Goal: Find specific page/section: Find specific page/section

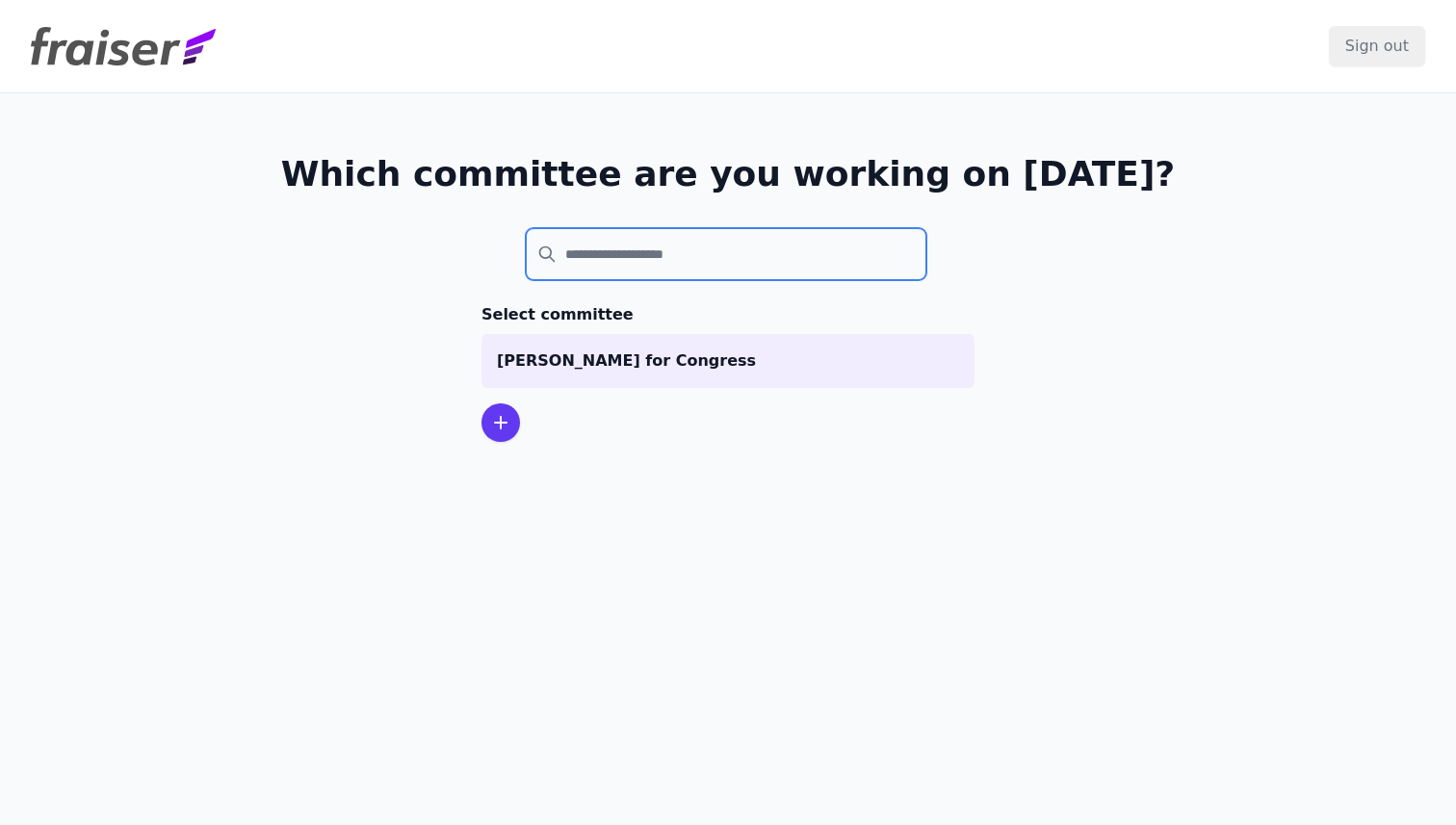
click at [574, 262] on input "search" at bounding box center [725, 253] width 400 height 52
click at [507, 406] on div at bounding box center [500, 422] width 38 height 38
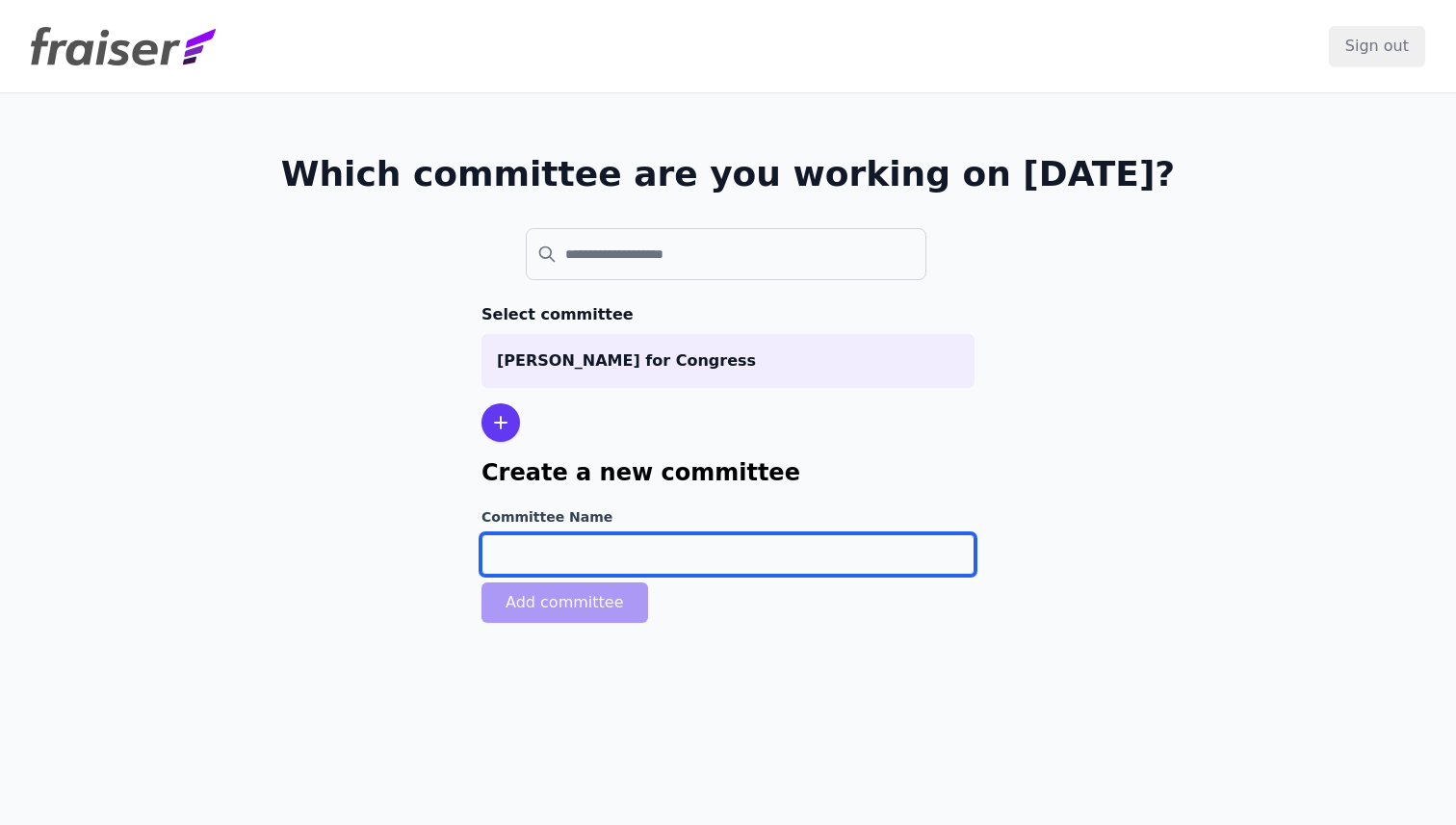
click at [576, 547] on input "Committee Name" at bounding box center [728, 554] width 493 height 40
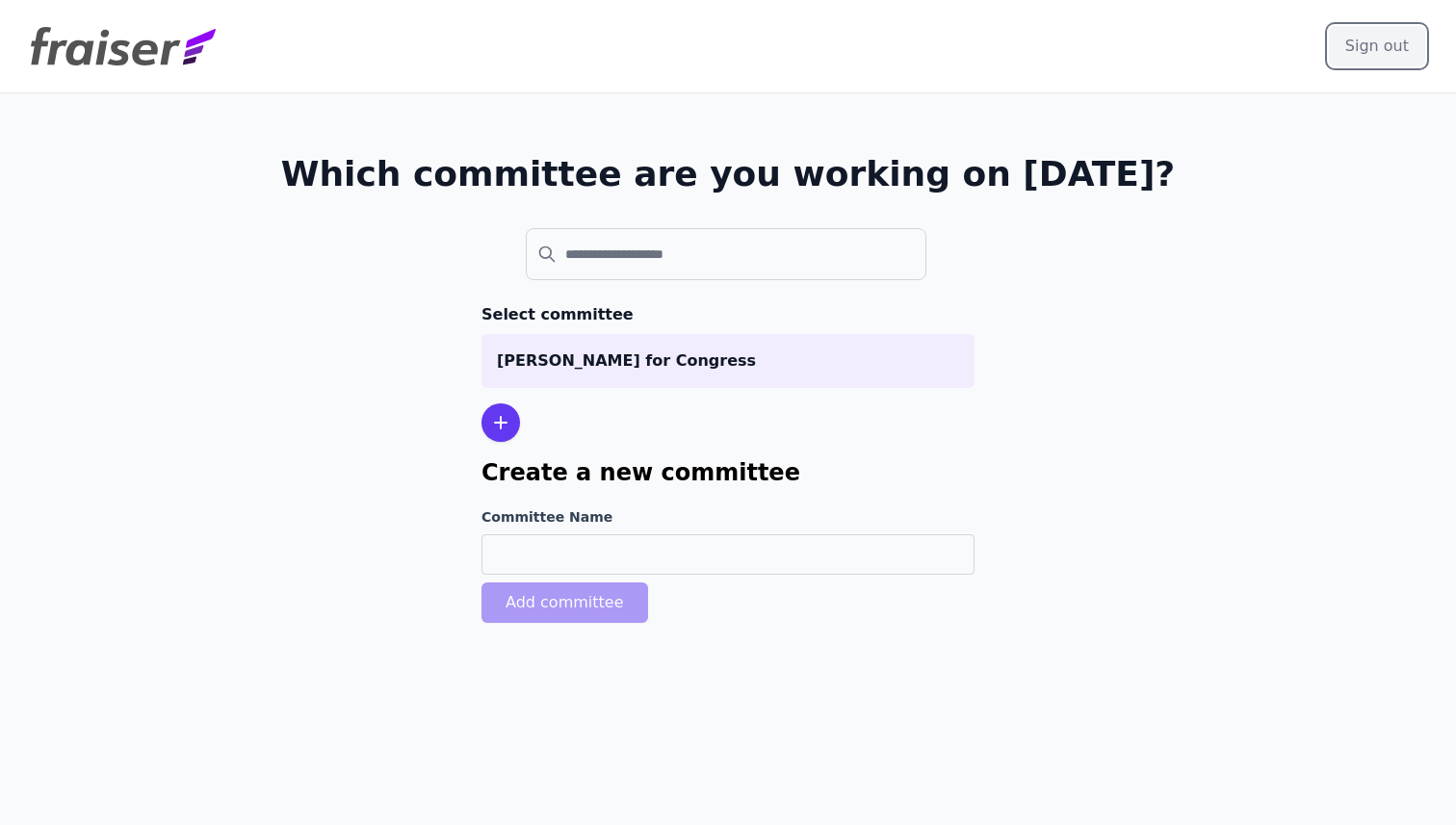
click at [1356, 55] on input "Sign out" at bounding box center [1377, 46] width 96 height 40
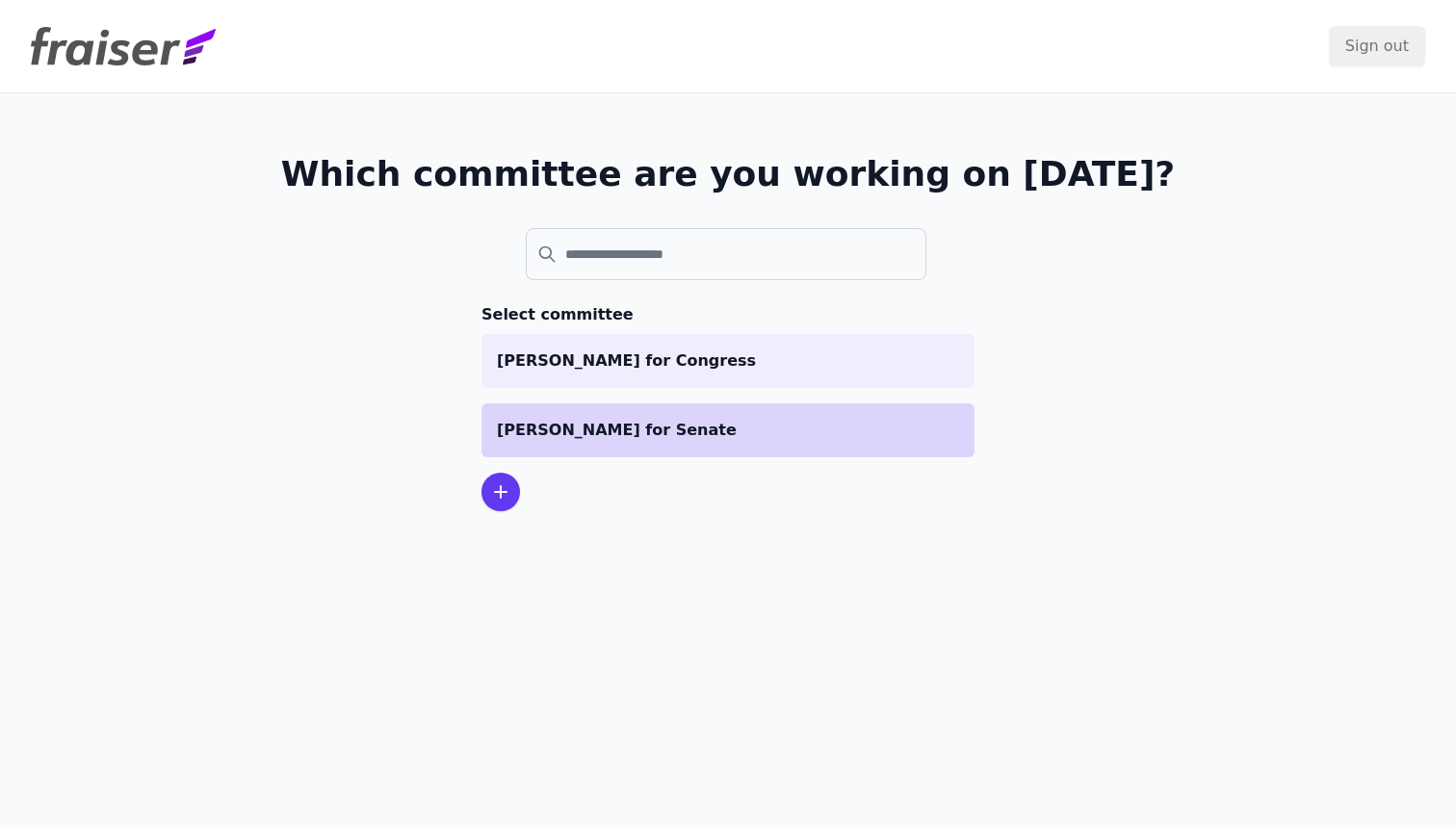
click at [651, 436] on p "[PERSON_NAME] for Senate" at bounding box center [728, 431] width 462 height 23
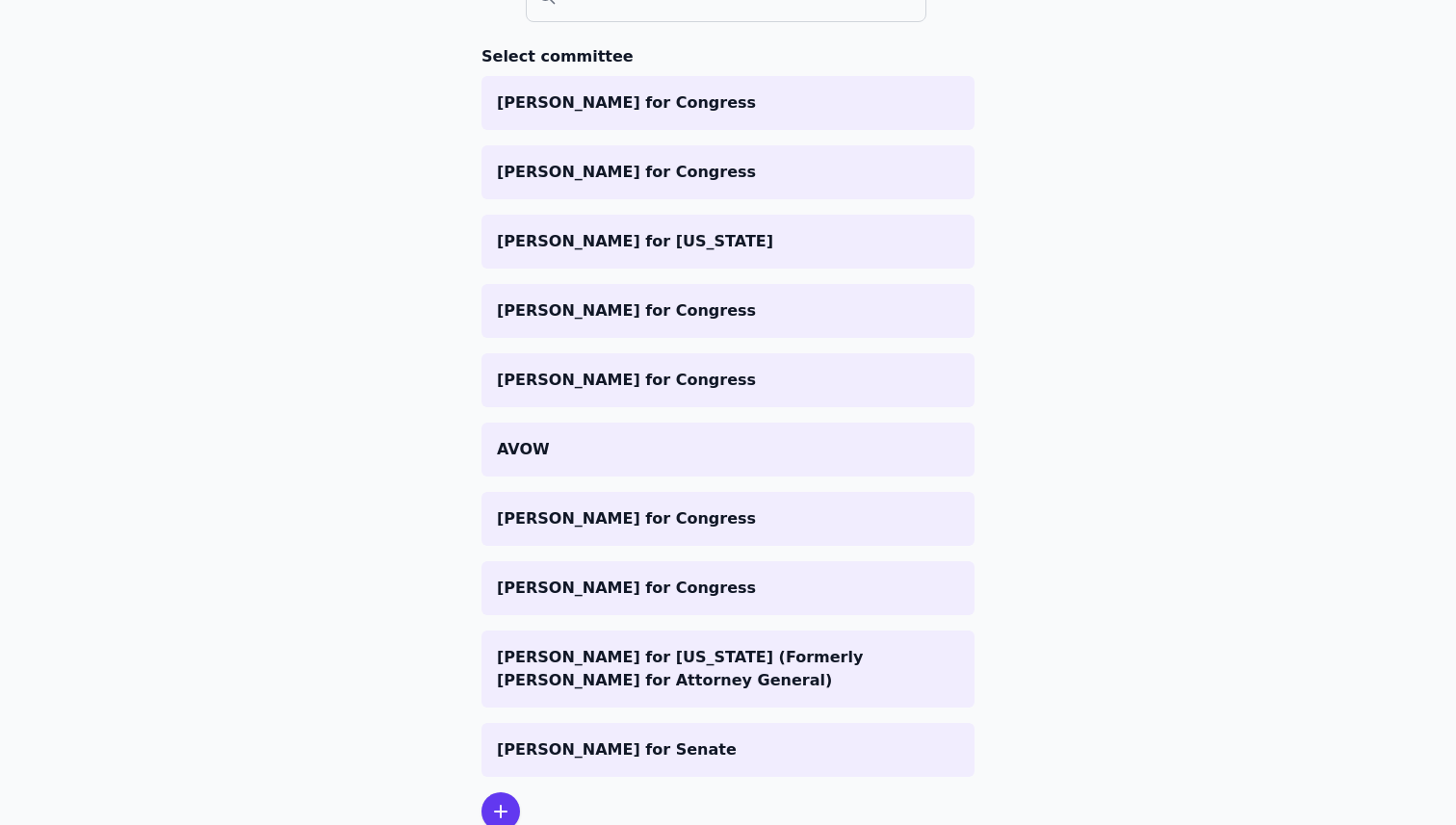
scroll to position [208, 0]
